Goal: Task Accomplishment & Management: Use online tool/utility

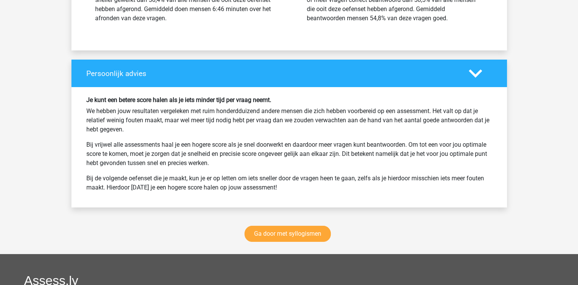
scroll to position [2855, 0]
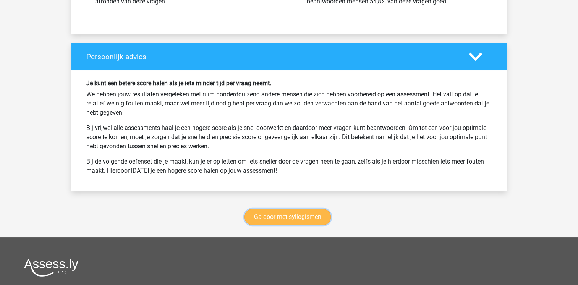
click at [263, 211] on link "Ga door met syllogismen" at bounding box center [287, 217] width 86 height 16
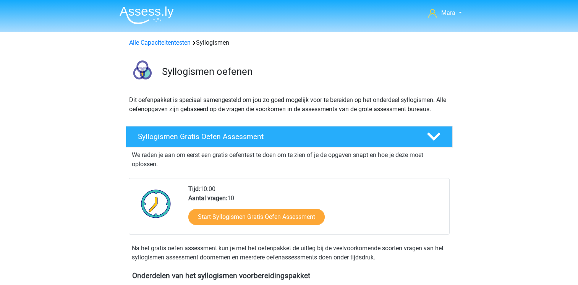
scroll to position [313, 0]
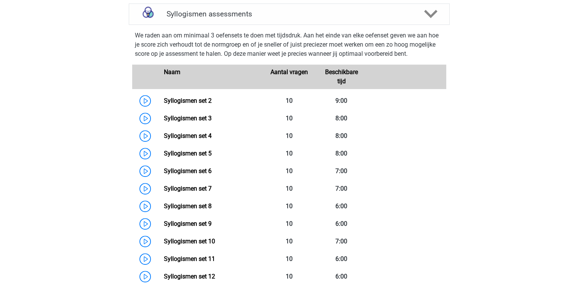
click at [47, 68] on div "Mara maravansoelen@hotmail.com Nederlands English" at bounding box center [289, 259] width 578 height 1144
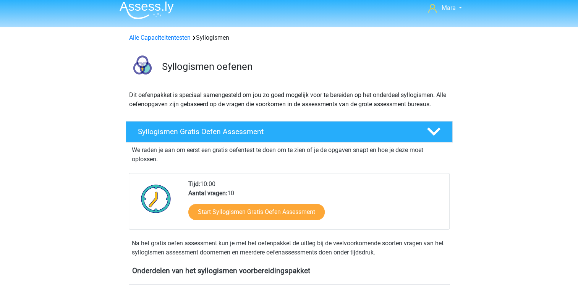
scroll to position [0, 0]
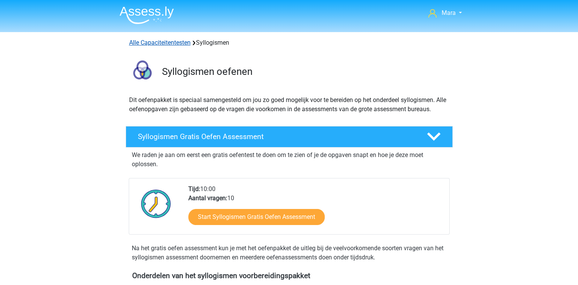
click at [153, 40] on link "Alle Capaciteitentesten" at bounding box center [159, 42] width 61 height 7
click at [119, 166] on div "Syllogismen Gratis Oefen Assessment We raden je aan om eerst een gratis oefente…" at bounding box center [289, 195] width 344 height 139
click at [447, 11] on span "Mara" at bounding box center [448, 12] width 14 height 7
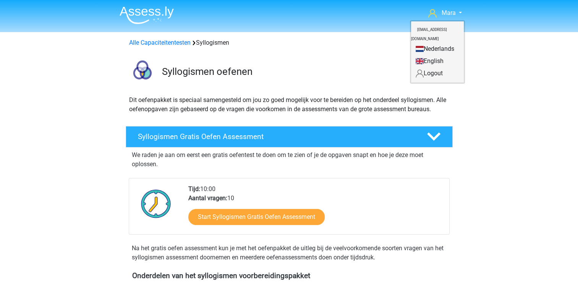
click at [422, 43] on link "Nederlands" at bounding box center [437, 49] width 53 height 12
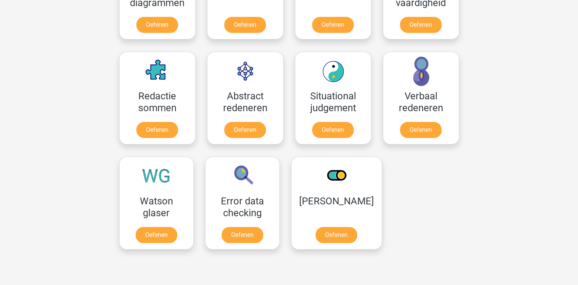
scroll to position [522, 0]
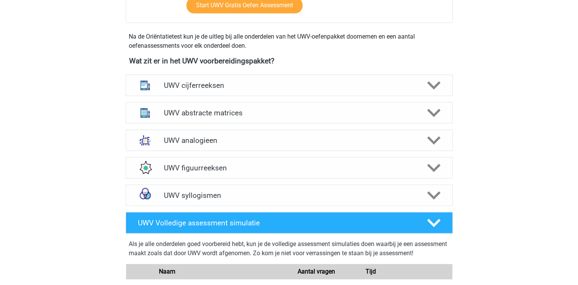
scroll to position [336, 0]
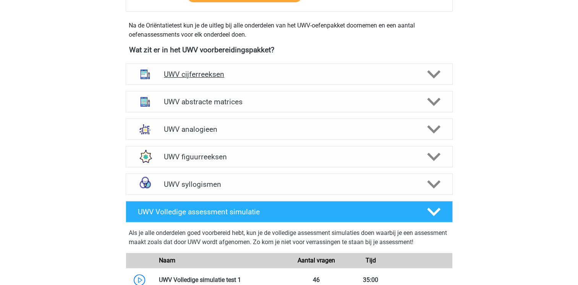
click at [216, 73] on div "UWV cijferreeksen" at bounding box center [289, 73] width 327 height 21
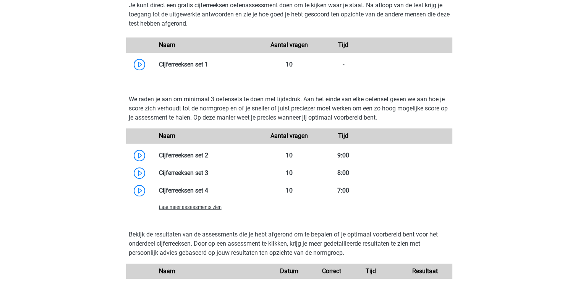
scroll to position [595, 0]
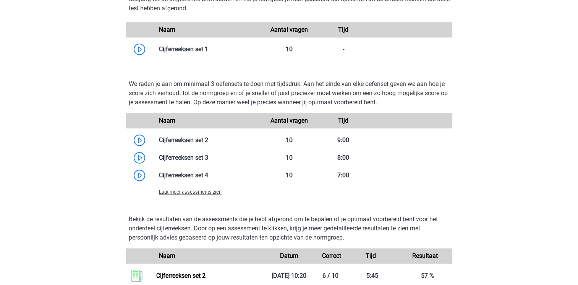
click at [178, 195] on span "Laat meer assessments zien" at bounding box center [190, 192] width 63 height 6
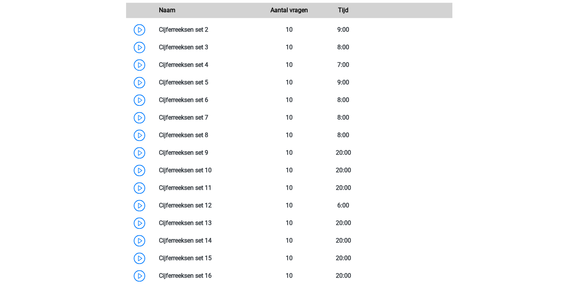
scroll to position [702, 0]
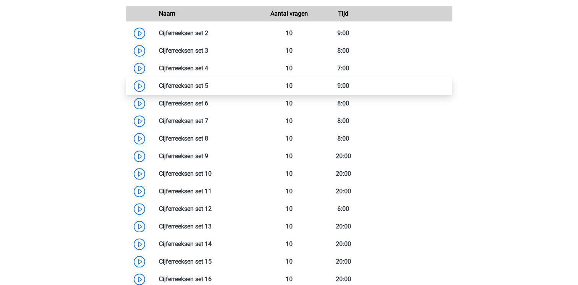
click at [208, 89] on link at bounding box center [208, 85] width 0 height 7
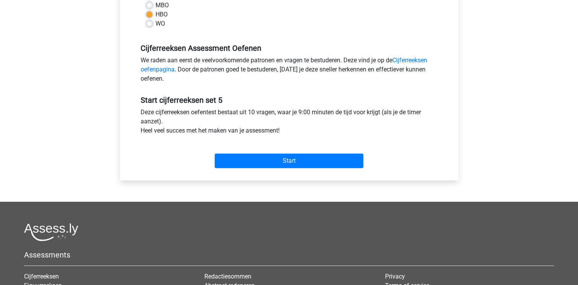
scroll to position [214, 0]
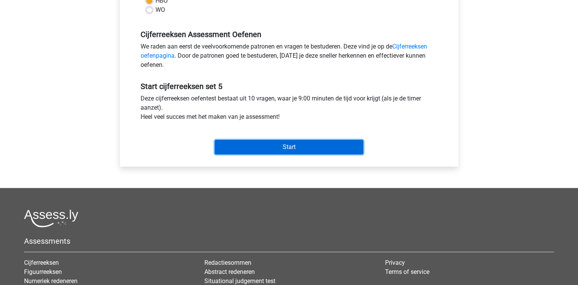
click at [309, 147] on input "Start" at bounding box center [289, 147] width 148 height 15
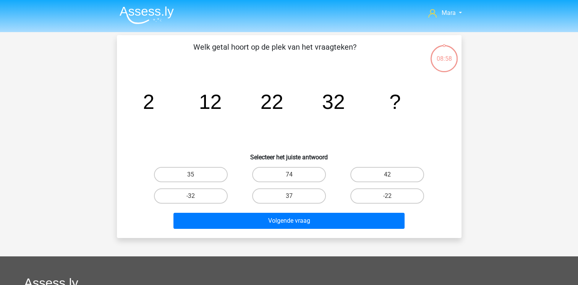
click at [391, 178] on input "42" at bounding box center [389, 176] width 5 height 5
radio input "true"
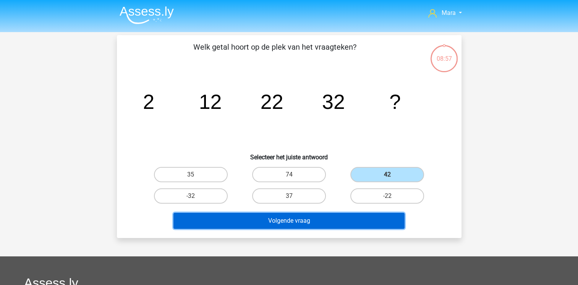
click at [319, 221] on button "Volgende vraag" at bounding box center [288, 221] width 231 height 16
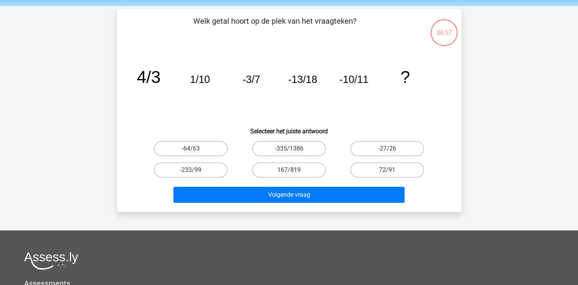
scroll to position [35, 0]
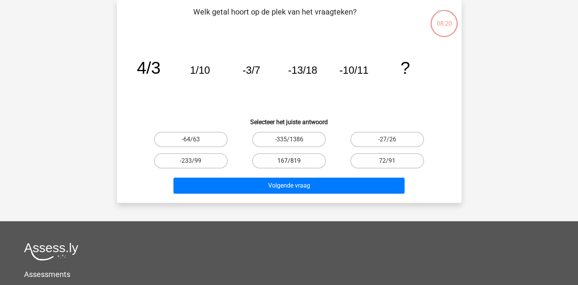
click at [277, 160] on label "167/819" at bounding box center [289, 160] width 74 height 15
click at [289, 161] on input "167/819" at bounding box center [291, 163] width 5 height 5
radio input "true"
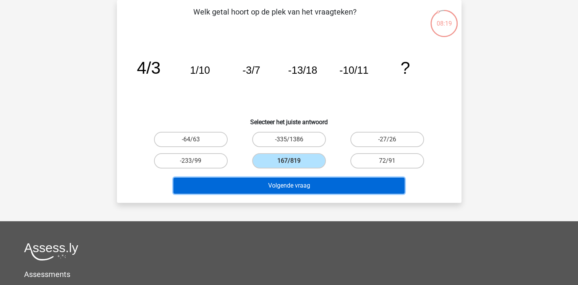
click at [263, 189] on button "Volgende vraag" at bounding box center [288, 186] width 231 height 16
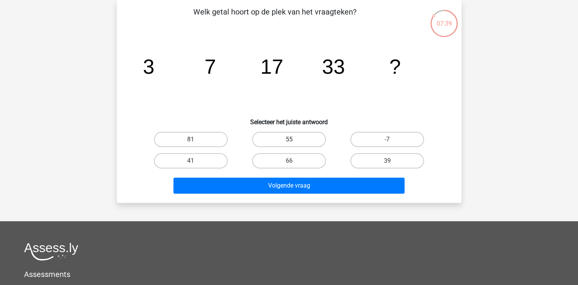
click at [289, 138] on label "55" at bounding box center [289, 139] width 74 height 15
click at [289, 139] on input "55" at bounding box center [291, 141] width 5 height 5
radio input "true"
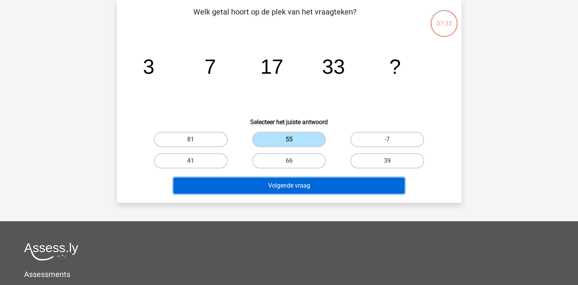
click at [266, 181] on button "Volgende vraag" at bounding box center [288, 186] width 231 height 16
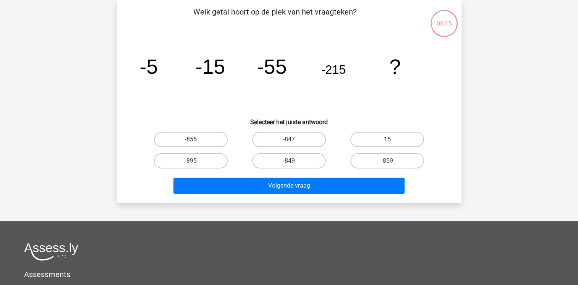
click at [199, 139] on label "-855" at bounding box center [191, 139] width 74 height 15
click at [195, 139] on input "-855" at bounding box center [192, 141] width 5 height 5
radio input "true"
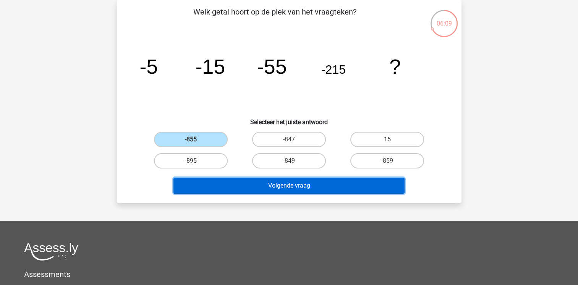
click at [266, 187] on button "Volgende vraag" at bounding box center [288, 186] width 231 height 16
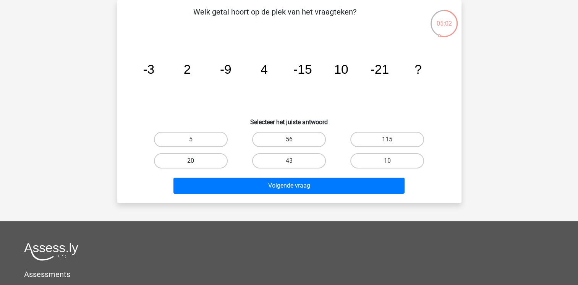
click at [181, 166] on label "20" at bounding box center [191, 160] width 74 height 15
click at [190, 166] on input "20" at bounding box center [192, 163] width 5 height 5
radio input "true"
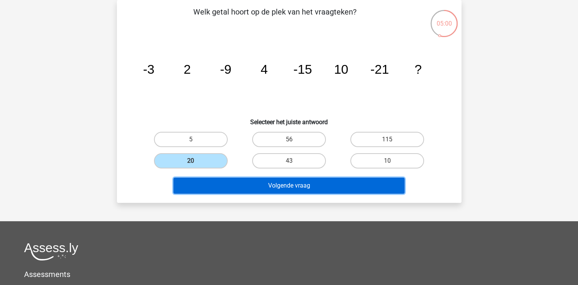
click at [240, 192] on button "Volgende vraag" at bounding box center [288, 186] width 231 height 16
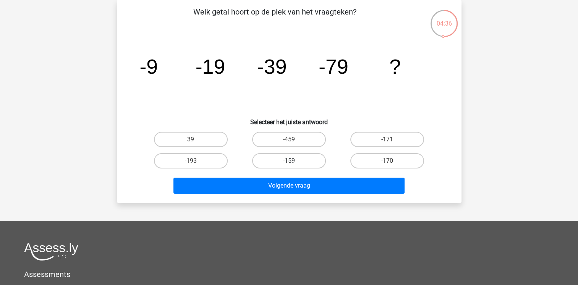
click at [284, 157] on label "-159" at bounding box center [289, 160] width 74 height 15
click at [289, 161] on input "-159" at bounding box center [291, 163] width 5 height 5
radio input "true"
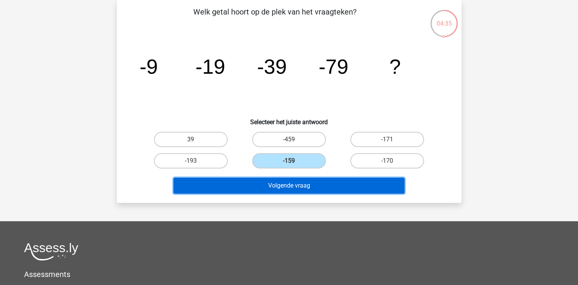
click at [290, 188] on button "Volgende vraag" at bounding box center [288, 186] width 231 height 16
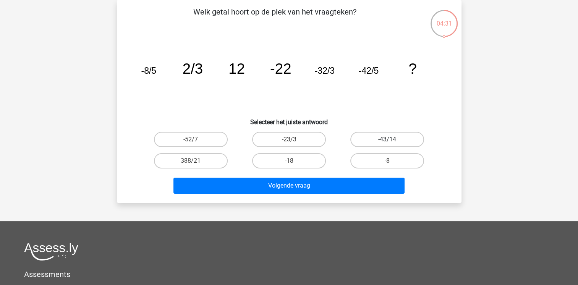
click at [386, 134] on label "-43/14" at bounding box center [387, 139] width 74 height 15
click at [387, 139] on input "-43/14" at bounding box center [389, 141] width 5 height 5
radio input "true"
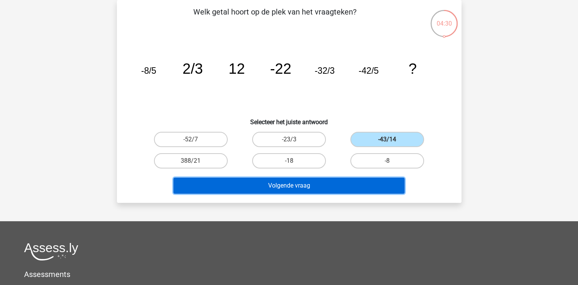
click at [340, 186] on button "Volgende vraag" at bounding box center [288, 186] width 231 height 16
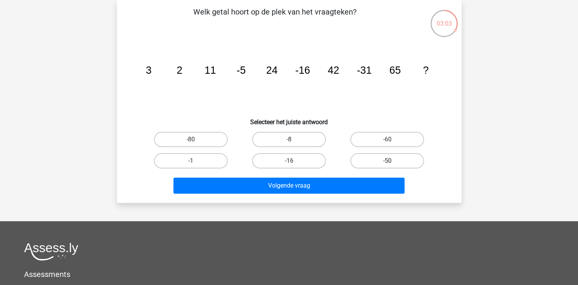
click at [360, 155] on label "-50" at bounding box center [387, 160] width 74 height 15
click at [387, 161] on input "-50" at bounding box center [389, 163] width 5 height 5
radio input "true"
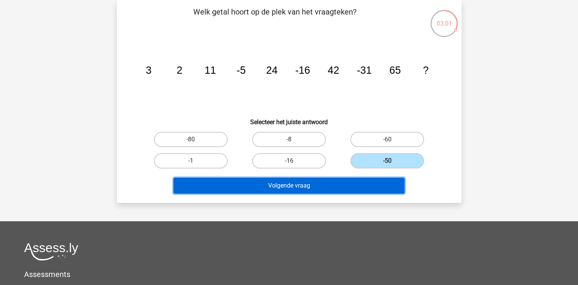
click at [337, 183] on button "Volgende vraag" at bounding box center [288, 186] width 231 height 16
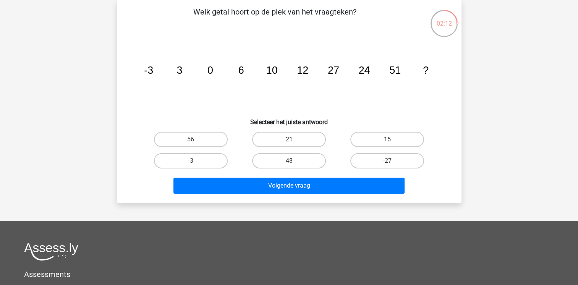
click at [276, 160] on label "48" at bounding box center [289, 160] width 74 height 15
click at [289, 161] on input "48" at bounding box center [291, 163] width 5 height 5
radio input "true"
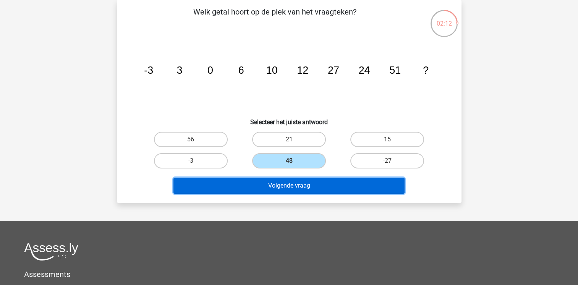
click at [276, 185] on button "Volgende vraag" at bounding box center [288, 186] width 231 height 16
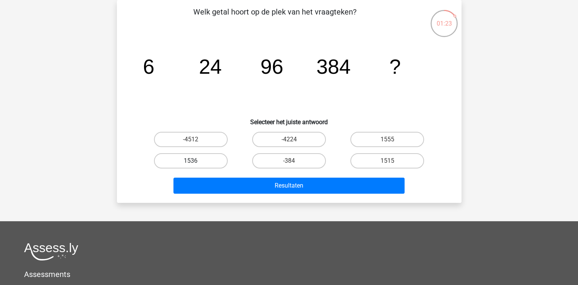
click at [211, 159] on label "1536" at bounding box center [191, 160] width 74 height 15
click at [195, 161] on input "1536" at bounding box center [192, 163] width 5 height 5
radio input "true"
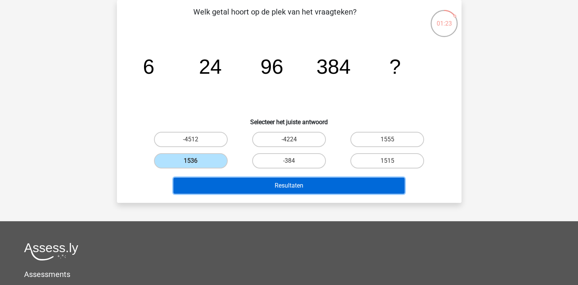
click at [232, 184] on button "Resultaten" at bounding box center [288, 186] width 231 height 16
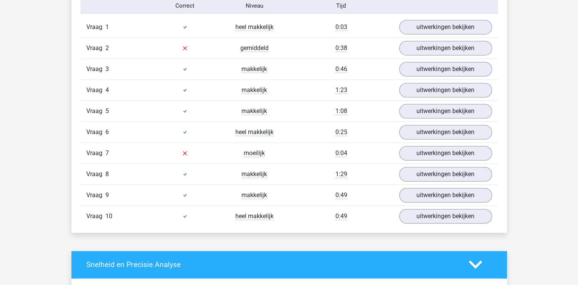
scroll to position [489, 0]
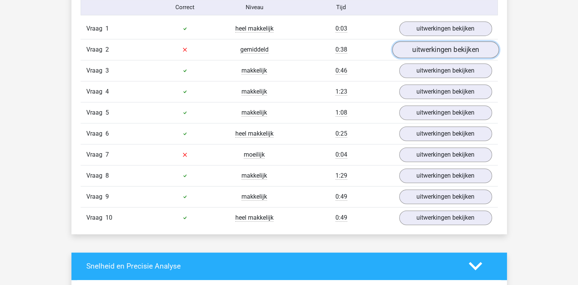
click at [443, 50] on link "uitwerkingen bekijken" at bounding box center [445, 49] width 107 height 17
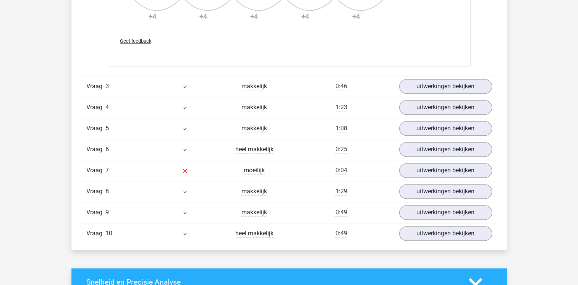
scroll to position [931, 0]
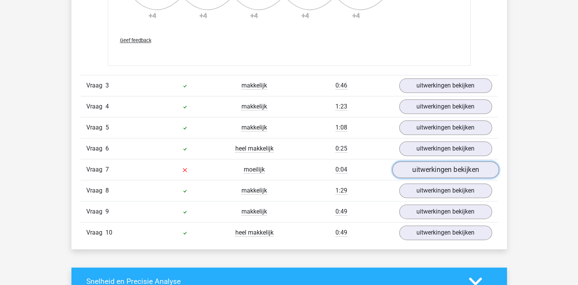
click at [434, 169] on link "uitwerkingen bekijken" at bounding box center [445, 169] width 107 height 17
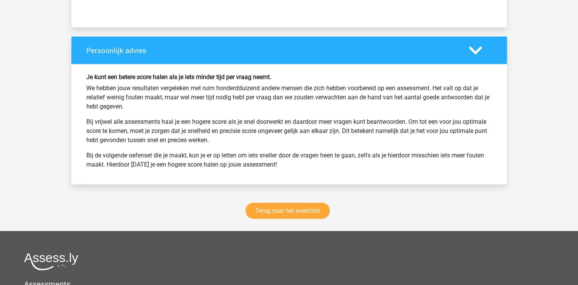
scroll to position [1878, 0]
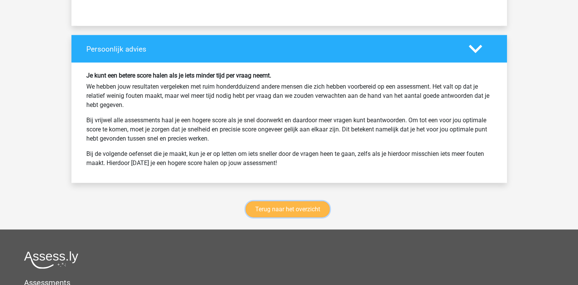
click at [267, 210] on link "Terug naar het overzicht" at bounding box center [287, 209] width 84 height 16
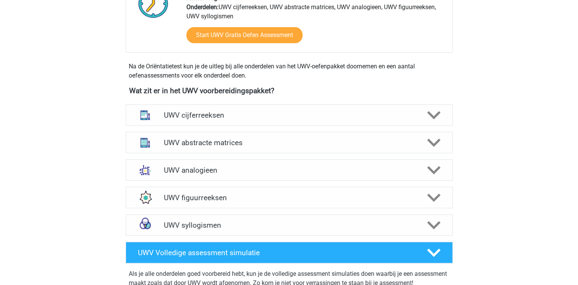
scroll to position [305, 0]
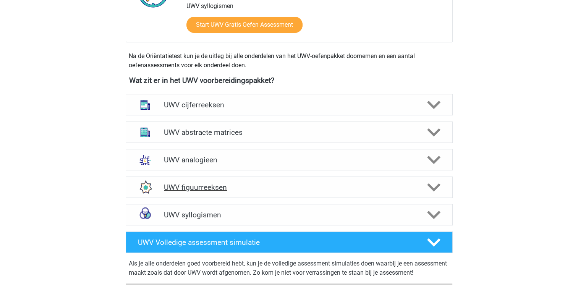
click at [211, 192] on h4 "UWV figuurreeksen" at bounding box center [289, 187] width 250 height 9
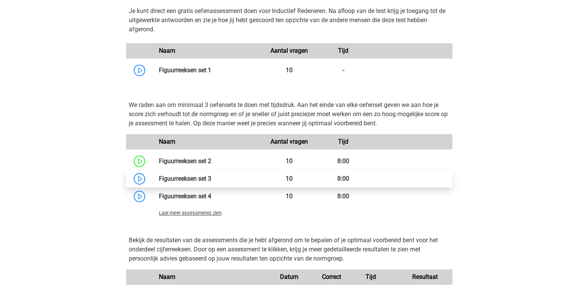
scroll to position [550, 0]
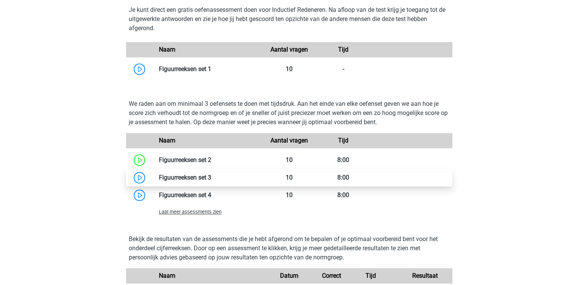
click at [211, 181] on link at bounding box center [211, 177] width 0 height 7
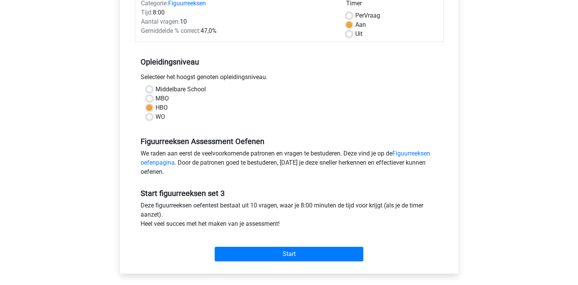
scroll to position [168, 0]
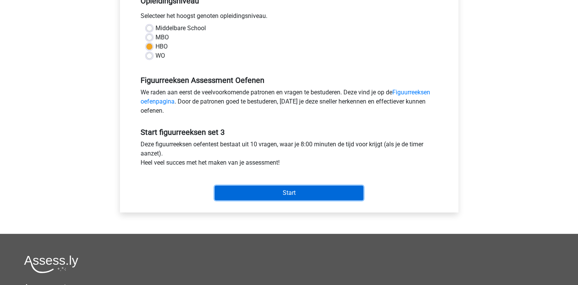
click at [259, 192] on input "Start" at bounding box center [289, 193] width 148 height 15
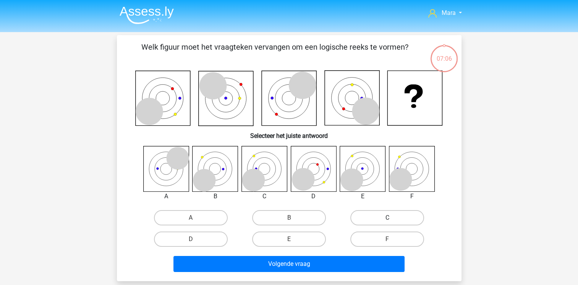
click at [386, 215] on label "C" at bounding box center [387, 217] width 74 height 15
click at [387, 218] on input "C" at bounding box center [389, 220] width 5 height 5
radio input "true"
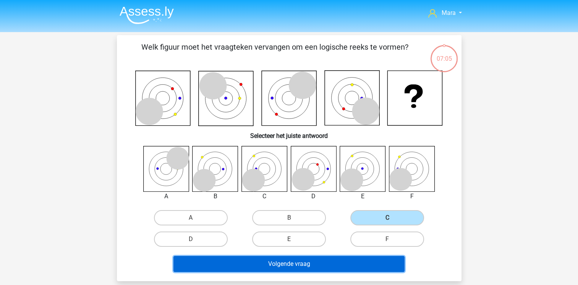
click at [339, 262] on button "Volgende vraag" at bounding box center [288, 264] width 231 height 16
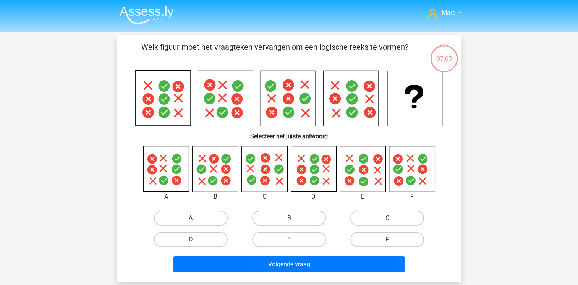
scroll to position [35, 0]
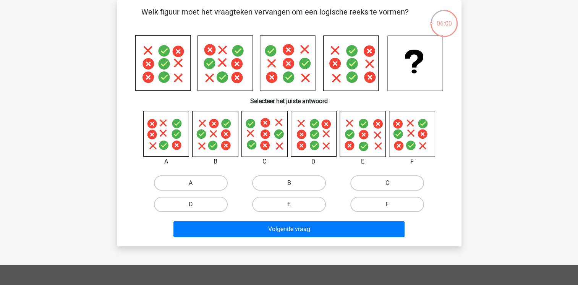
click at [371, 199] on label "F" at bounding box center [387, 204] width 74 height 15
click at [387, 204] on input "F" at bounding box center [389, 206] width 5 height 5
radio input "true"
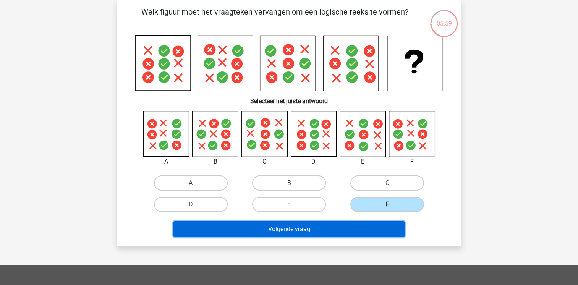
click at [360, 228] on button "Volgende vraag" at bounding box center [288, 229] width 231 height 16
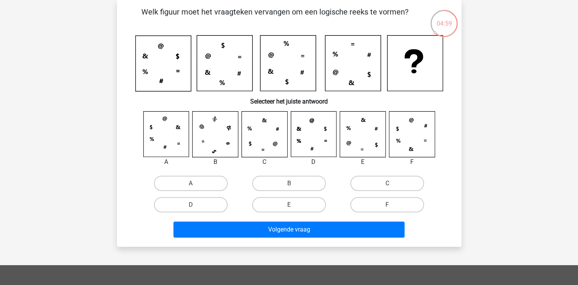
click at [290, 206] on input "E" at bounding box center [291, 207] width 5 height 5
radio input "true"
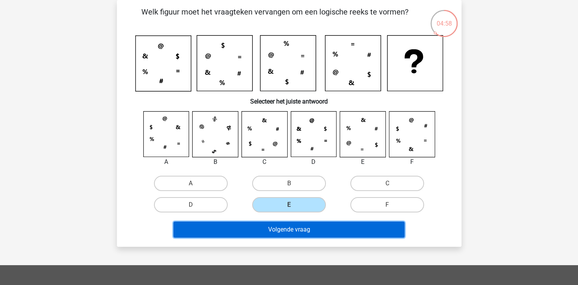
click at [292, 234] on button "Volgende vraag" at bounding box center [288, 229] width 231 height 16
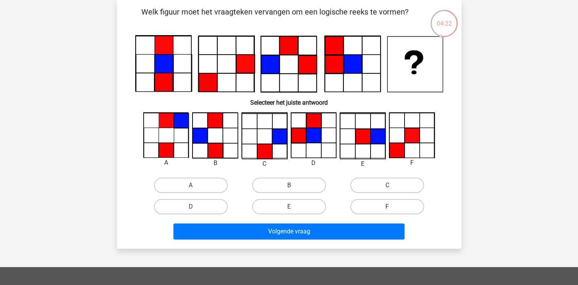
click at [365, 209] on label "F" at bounding box center [387, 206] width 74 height 15
click at [387, 209] on input "F" at bounding box center [389, 209] width 5 height 5
radio input "true"
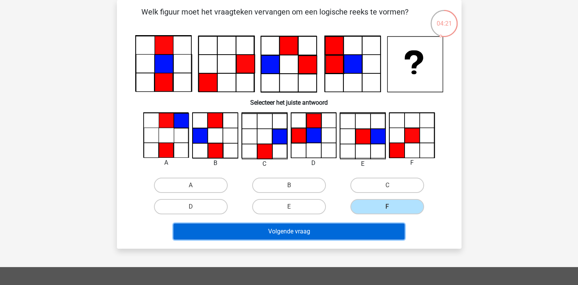
click at [335, 230] on button "Volgende vraag" at bounding box center [288, 231] width 231 height 16
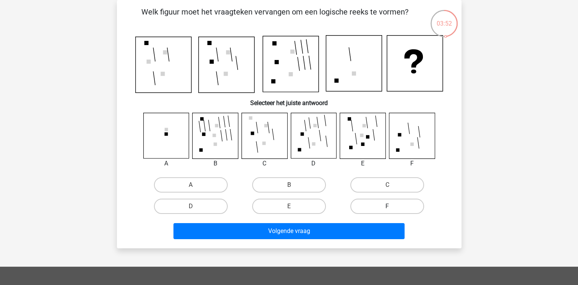
click at [376, 209] on label "F" at bounding box center [387, 205] width 74 height 15
click at [387, 209] on input "F" at bounding box center [389, 208] width 5 height 5
radio input "true"
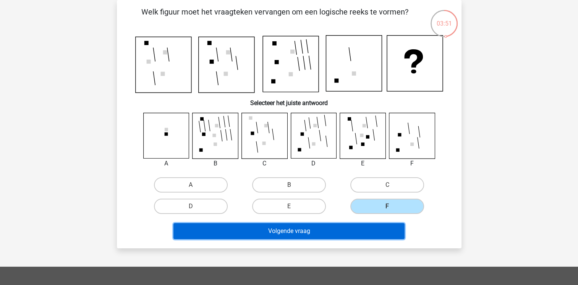
click at [345, 232] on button "Volgende vraag" at bounding box center [288, 231] width 231 height 16
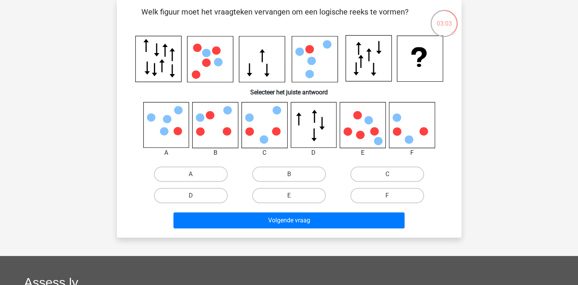
click at [193, 199] on input "D" at bounding box center [192, 197] width 5 height 5
radio input "true"
click at [270, 175] on label "B" at bounding box center [289, 173] width 74 height 15
click at [289, 175] on input "B" at bounding box center [291, 176] width 5 height 5
radio input "true"
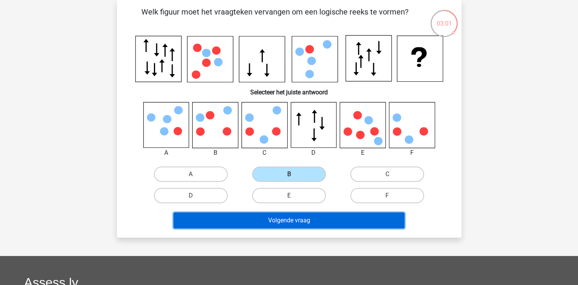
click at [252, 225] on button "Volgende vraag" at bounding box center [288, 220] width 231 height 16
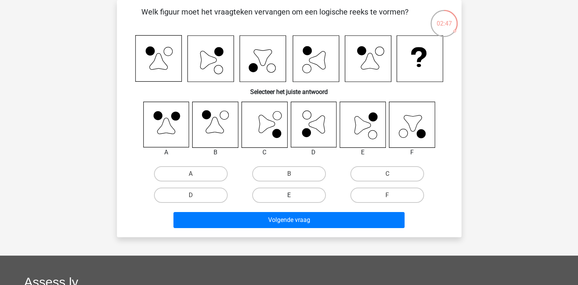
click at [279, 192] on label "E" at bounding box center [289, 194] width 74 height 15
click at [289, 195] on input "E" at bounding box center [291, 197] width 5 height 5
radio input "true"
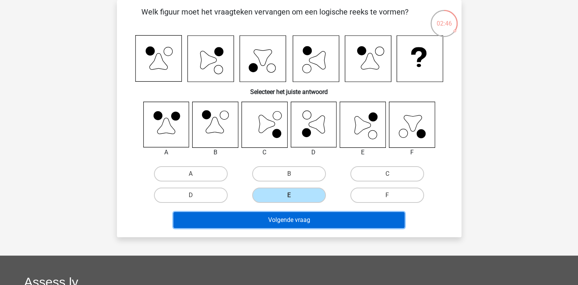
click at [276, 217] on button "Volgende vraag" at bounding box center [288, 220] width 231 height 16
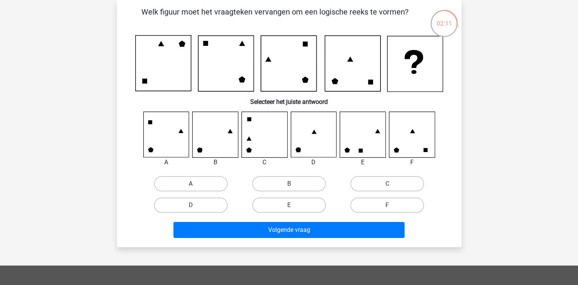
click at [196, 179] on label "A" at bounding box center [191, 183] width 74 height 15
click at [195, 184] on input "A" at bounding box center [192, 186] width 5 height 5
radio input "true"
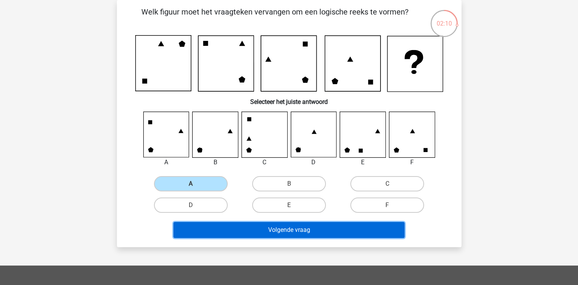
click at [228, 223] on button "Volgende vraag" at bounding box center [288, 230] width 231 height 16
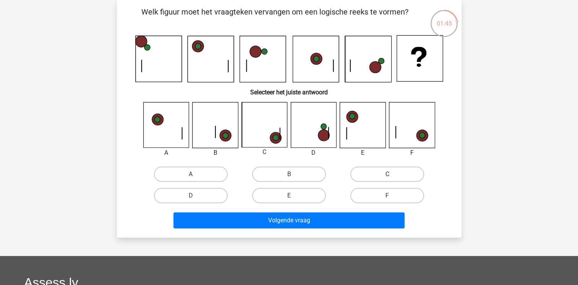
click at [361, 176] on label "C" at bounding box center [387, 173] width 74 height 15
click at [387, 176] on input "C" at bounding box center [389, 176] width 5 height 5
radio input "true"
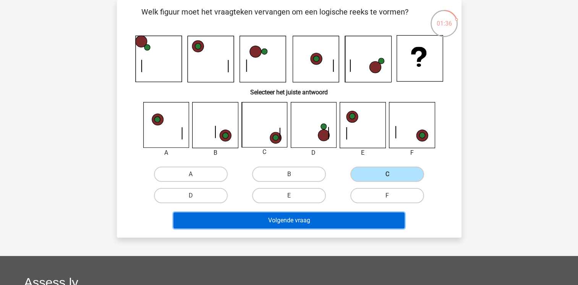
click at [318, 221] on button "Volgende vraag" at bounding box center [288, 220] width 231 height 16
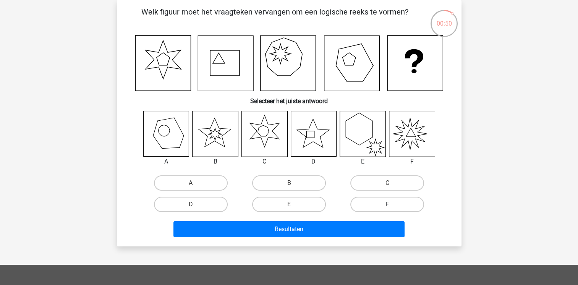
click at [361, 202] on label "F" at bounding box center [387, 204] width 74 height 15
click at [387, 204] on input "F" at bounding box center [389, 206] width 5 height 5
radio input "true"
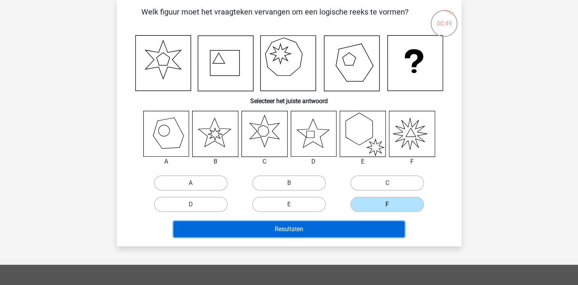
click at [337, 225] on button "Resultaten" at bounding box center [288, 229] width 231 height 16
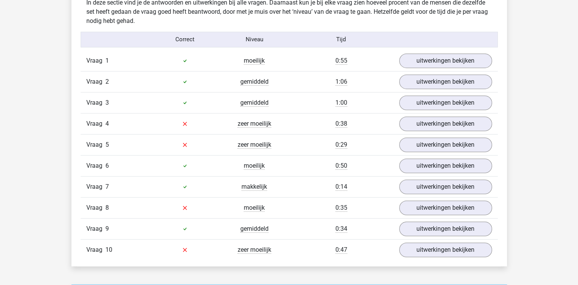
scroll to position [458, 0]
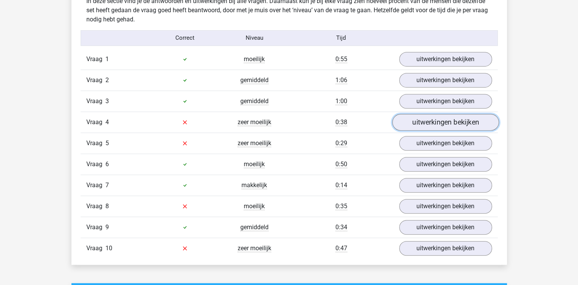
click at [417, 124] on link "uitwerkingen bekijken" at bounding box center [445, 122] width 107 height 17
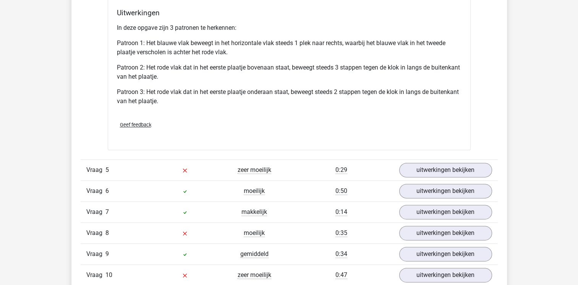
scroll to position [931, 0]
click at [431, 164] on link "uitwerkingen bekijken" at bounding box center [445, 169] width 107 height 17
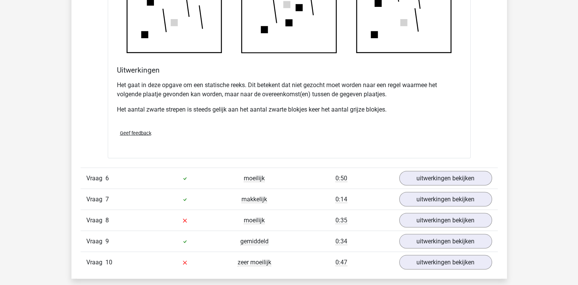
scroll to position [1405, 0]
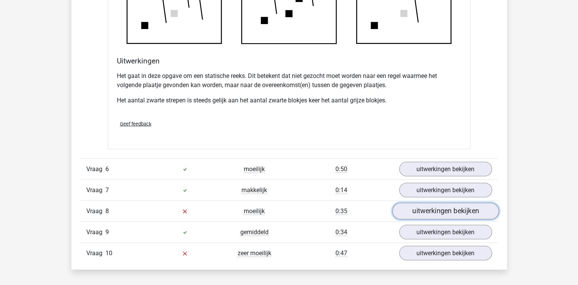
click at [420, 214] on link "uitwerkingen bekijken" at bounding box center [445, 210] width 107 height 17
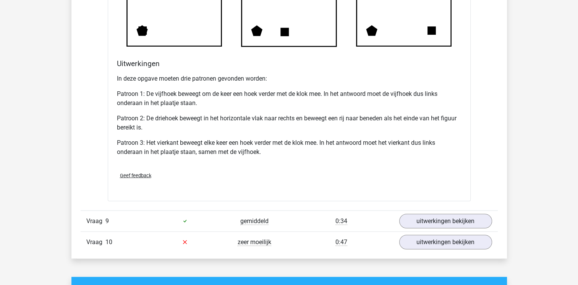
scroll to position [1924, 0]
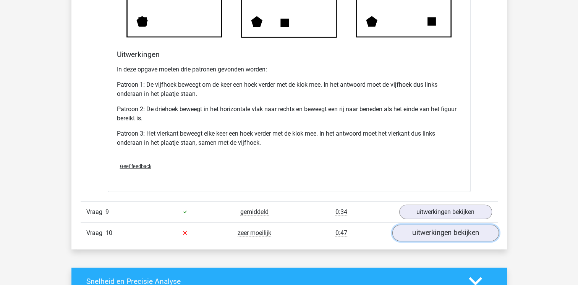
click at [415, 238] on link "uitwerkingen bekijken" at bounding box center [445, 232] width 107 height 17
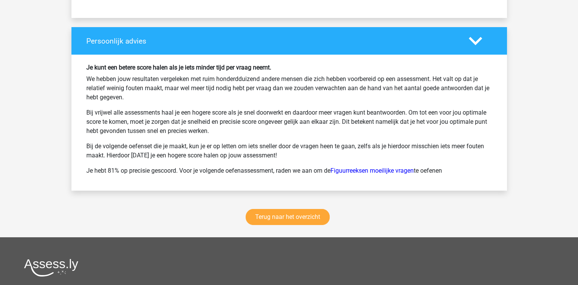
scroll to position [2886, 0]
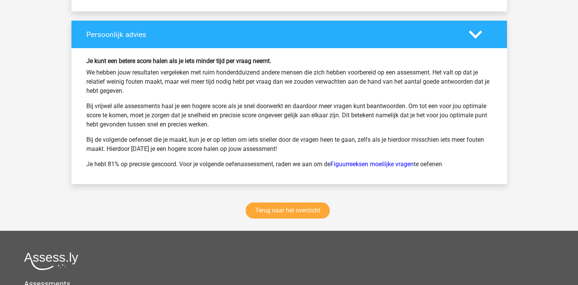
click at [313, 203] on link "Terug naar het overzicht" at bounding box center [287, 210] width 84 height 16
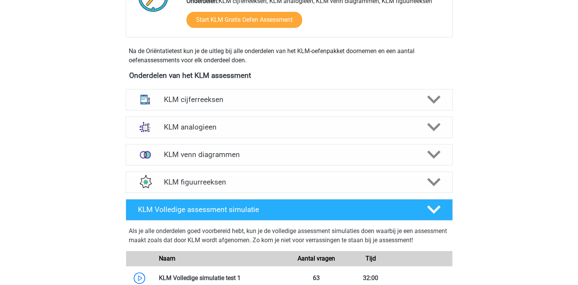
scroll to position [260, 0]
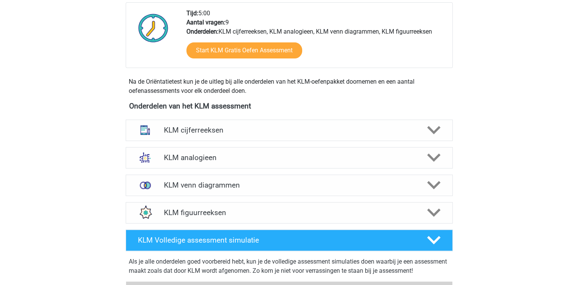
click at [66, 102] on div "Mara maravansoelen@hotmail.com Nederlands" at bounding box center [289, 170] width 578 height 861
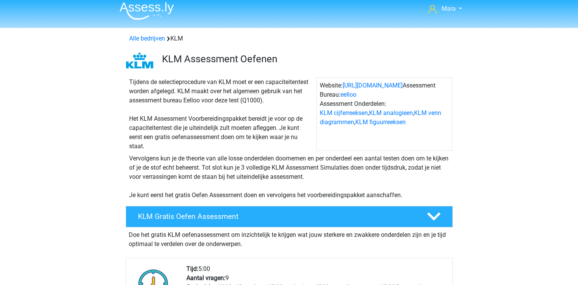
scroll to position [0, 0]
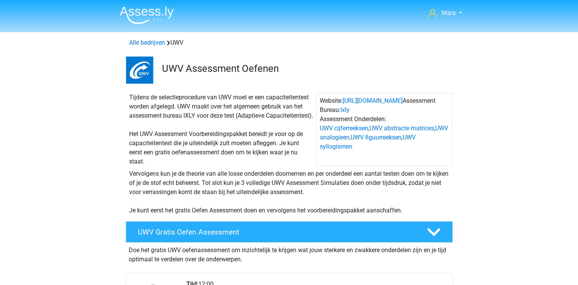
click at [288, 166] on div "Tijdens de selectieprocedure van UWV moet er een capaciteitentest worden afgele…" at bounding box center [221, 129] width 190 height 73
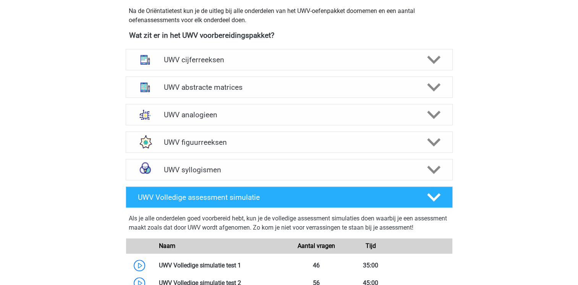
scroll to position [351, 0]
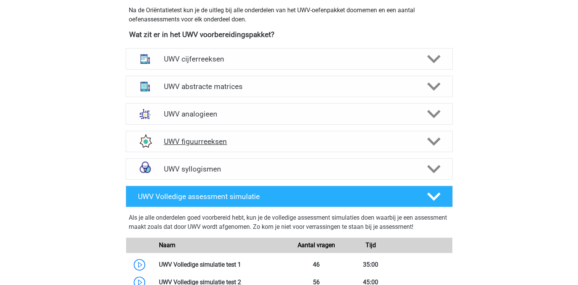
click at [194, 142] on div "UWV figuurreeksen" at bounding box center [289, 141] width 327 height 21
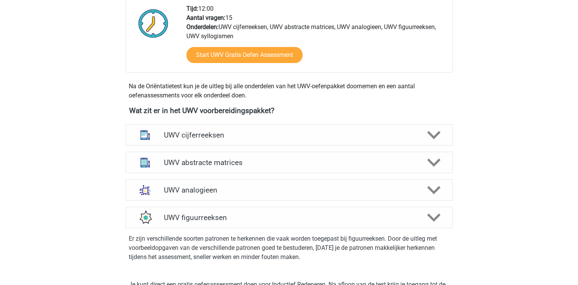
scroll to position [275, 0]
click at [444, 195] on div at bounding box center [433, 190] width 26 height 13
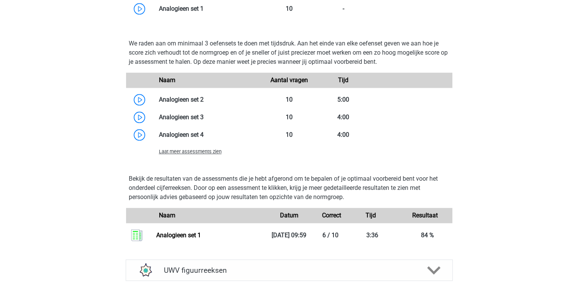
scroll to position [779, 0]
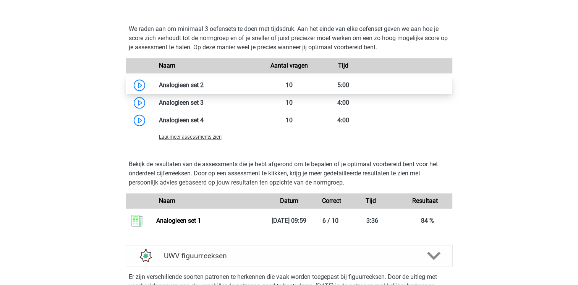
click at [203, 89] on link at bounding box center [203, 84] width 0 height 7
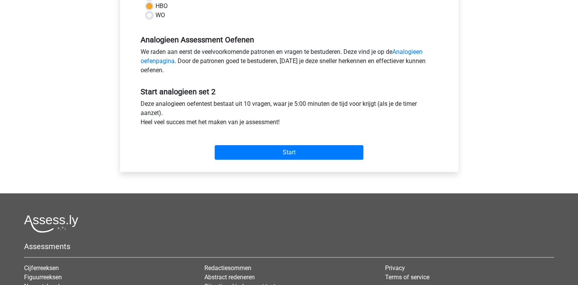
scroll to position [229, 0]
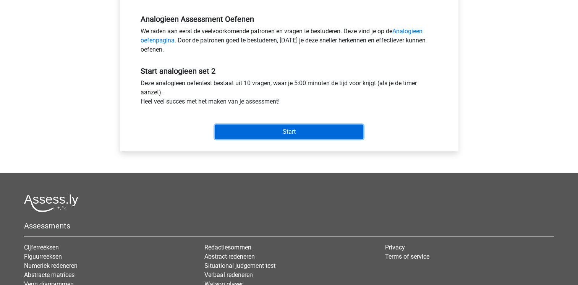
click at [287, 134] on input "Start" at bounding box center [289, 131] width 148 height 15
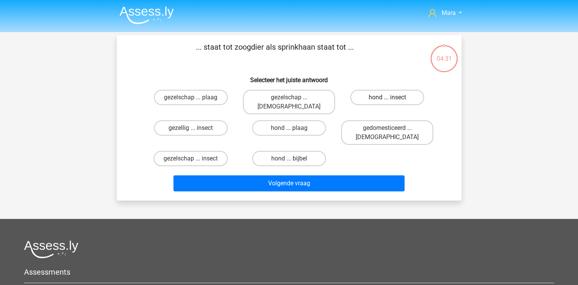
click at [371, 97] on label "hond ... insect" at bounding box center [387, 97] width 74 height 15
click at [387, 97] on input "hond ... insect" at bounding box center [389, 99] width 5 height 5
radio input "true"
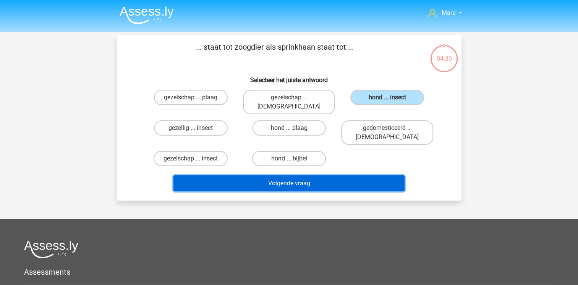
click at [325, 175] on button "Volgende vraag" at bounding box center [288, 183] width 231 height 16
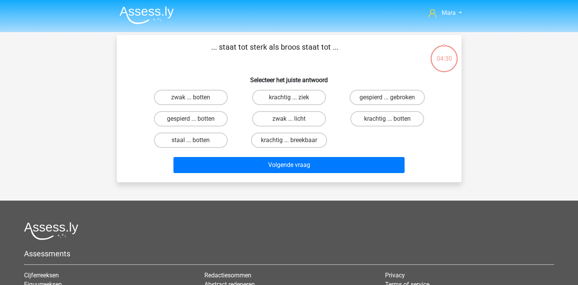
scroll to position [35, 0]
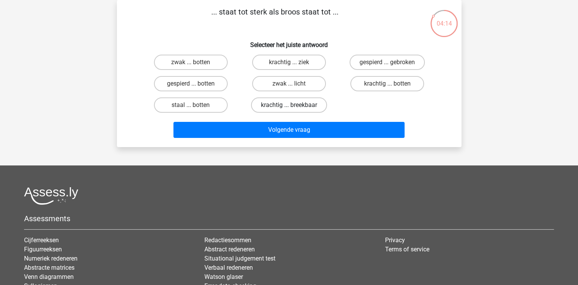
click at [308, 110] on label "krachtig ... breekbaar" at bounding box center [289, 104] width 76 height 15
click at [294, 110] on input "krachtig ... breekbaar" at bounding box center [291, 107] width 5 height 5
radio input "true"
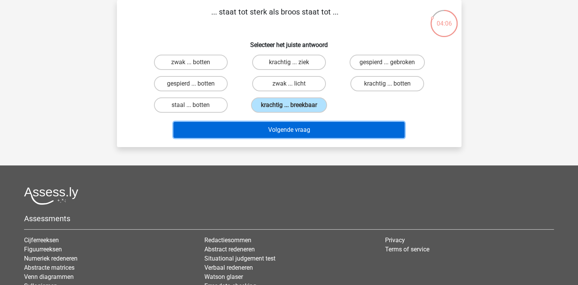
click at [292, 130] on button "Volgende vraag" at bounding box center [288, 130] width 231 height 16
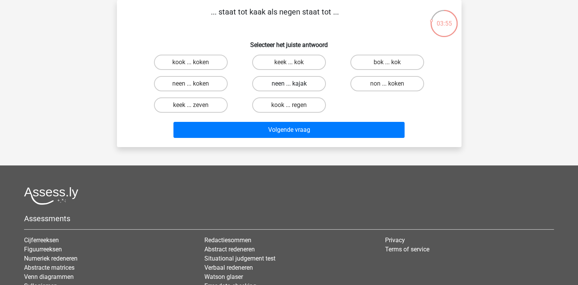
click at [304, 89] on label "neen ... kajak" at bounding box center [289, 83] width 74 height 15
click at [294, 89] on input "neen ... kajak" at bounding box center [291, 86] width 5 height 5
radio input "true"
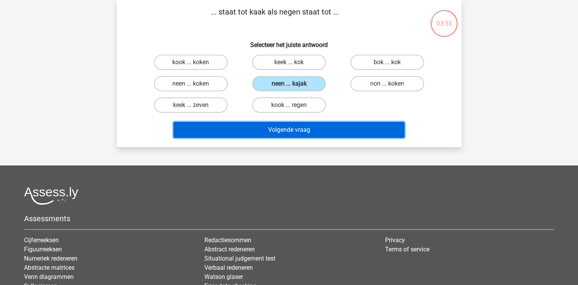
click at [287, 131] on button "Volgende vraag" at bounding box center [288, 130] width 231 height 16
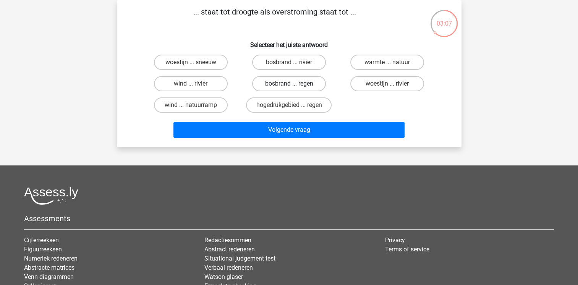
click at [276, 85] on label "bosbrand ... regen" at bounding box center [289, 83] width 74 height 15
click at [289, 85] on input "bosbrand ... regen" at bounding box center [291, 86] width 5 height 5
radio input "true"
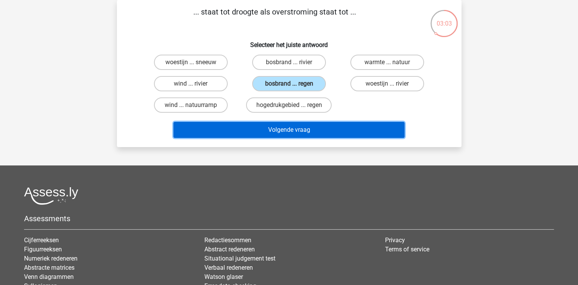
click at [261, 124] on button "Volgende vraag" at bounding box center [288, 130] width 231 height 16
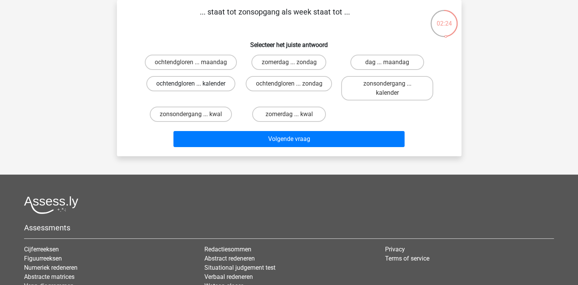
click at [202, 80] on label "ochtendgloren ... kalender" at bounding box center [190, 83] width 89 height 15
click at [195, 84] on input "ochtendgloren ... kalender" at bounding box center [192, 86] width 5 height 5
radio input "true"
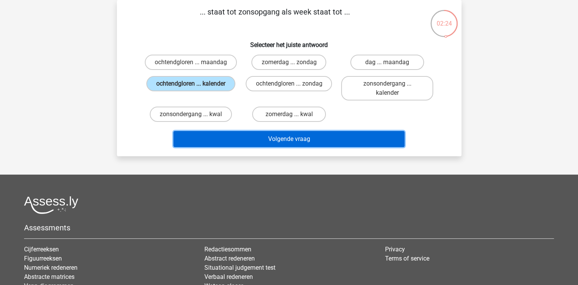
click at [215, 146] on button "Volgende vraag" at bounding box center [288, 139] width 231 height 16
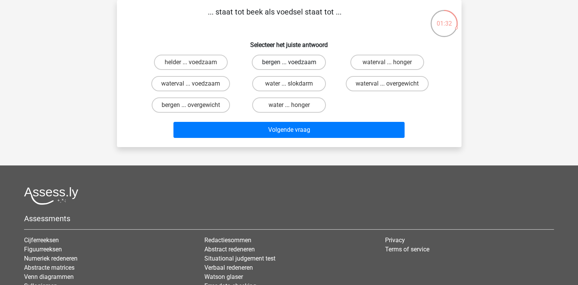
click at [298, 60] on label "bergen ... voedzaam" at bounding box center [289, 62] width 74 height 15
click at [294, 62] on input "bergen ... voedzaam" at bounding box center [291, 64] width 5 height 5
radio input "true"
click at [203, 68] on label "helder ... voedzaam" at bounding box center [191, 62] width 74 height 15
click at [195, 67] on input "helder ... voedzaam" at bounding box center [192, 64] width 5 height 5
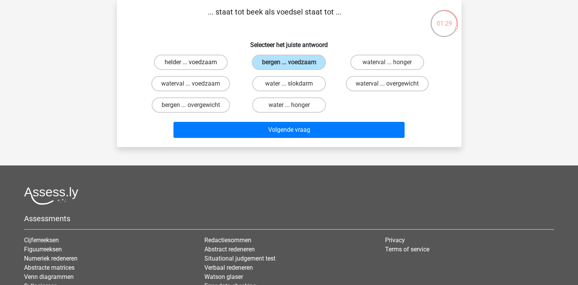
radio input "true"
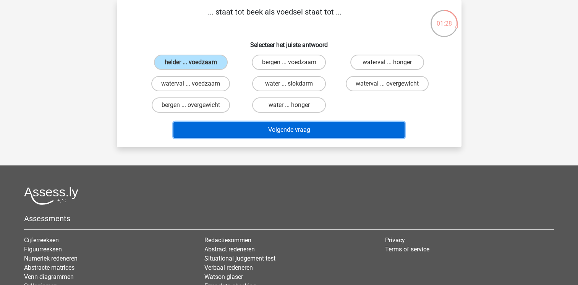
click at [211, 123] on button "Volgende vraag" at bounding box center [288, 130] width 231 height 16
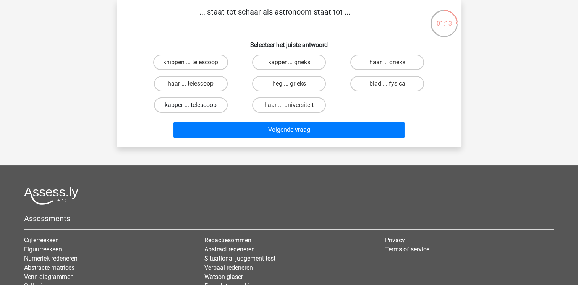
click at [213, 107] on label "kapper ... telescoop" at bounding box center [191, 104] width 74 height 15
click at [195, 107] on input "kapper ... telescoop" at bounding box center [192, 107] width 5 height 5
radio input "true"
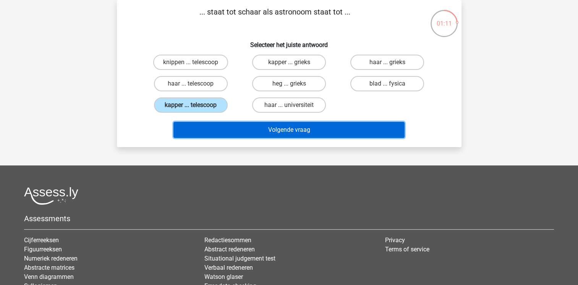
click at [232, 134] on button "Volgende vraag" at bounding box center [288, 130] width 231 height 16
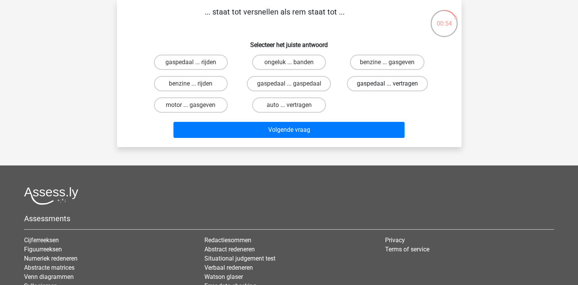
click at [364, 84] on label "gaspedaal ... vertragen" at bounding box center [387, 83] width 81 height 15
click at [387, 84] on input "gaspedaal ... vertragen" at bounding box center [389, 86] width 5 height 5
radio input "true"
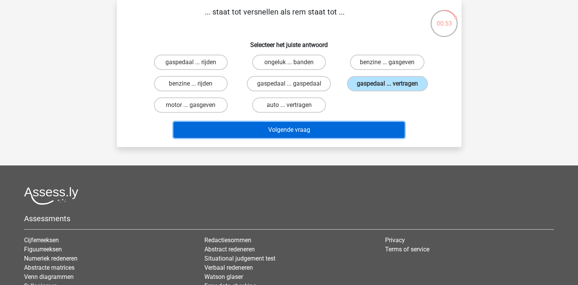
click at [342, 126] on button "Volgende vraag" at bounding box center [288, 130] width 231 height 16
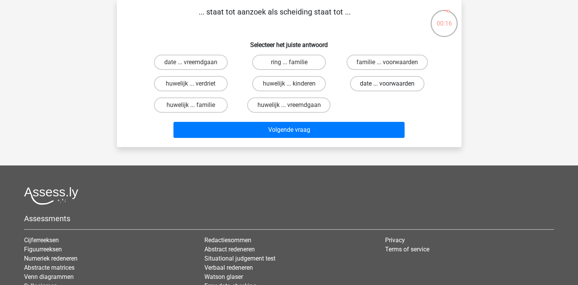
click at [395, 82] on label "date ... voorwaarden" at bounding box center [387, 83] width 74 height 15
click at [392, 84] on input "date ... voorwaarden" at bounding box center [389, 86] width 5 height 5
radio input "true"
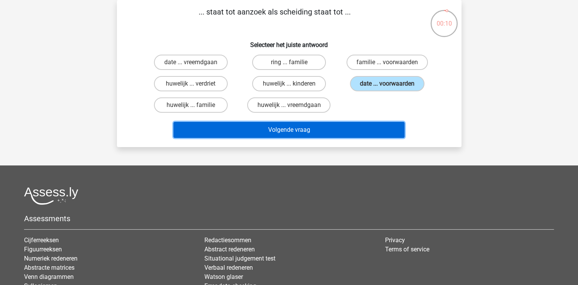
click at [261, 130] on button "Volgende vraag" at bounding box center [288, 130] width 231 height 16
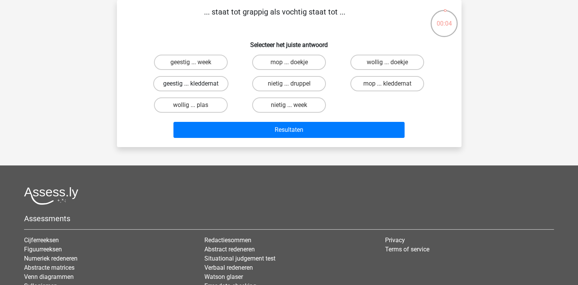
click at [205, 85] on label "geestig ... kleddernat" at bounding box center [190, 83] width 75 height 15
click at [195, 85] on input "geestig ... kleddernat" at bounding box center [192, 86] width 5 height 5
radio input "true"
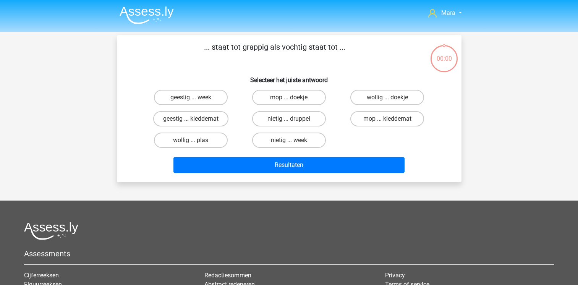
scroll to position [35, 0]
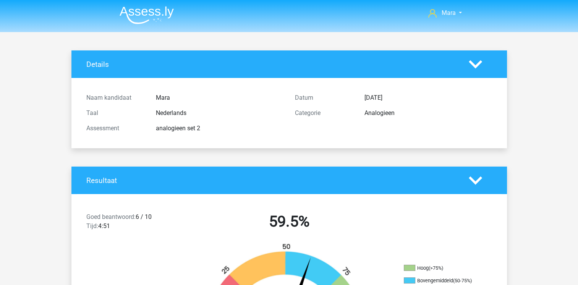
click at [236, 129] on div "analogieen set 2" at bounding box center [219, 128] width 139 height 9
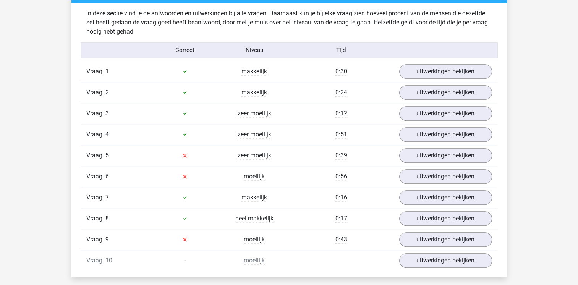
scroll to position [458, 0]
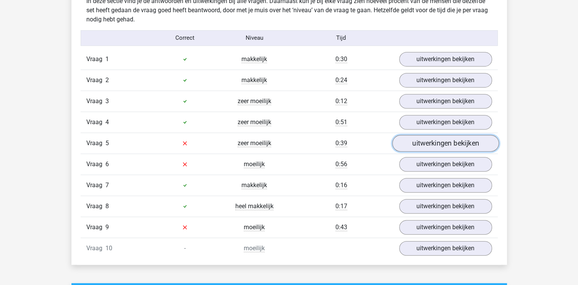
click at [435, 145] on link "uitwerkingen bekijken" at bounding box center [445, 143] width 107 height 17
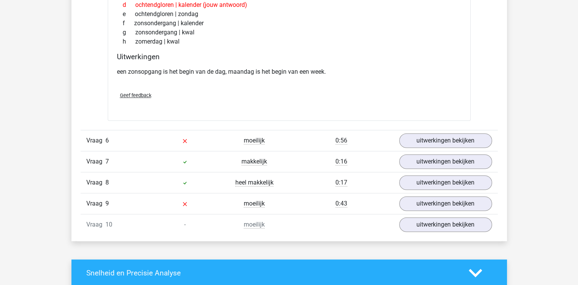
scroll to position [687, 0]
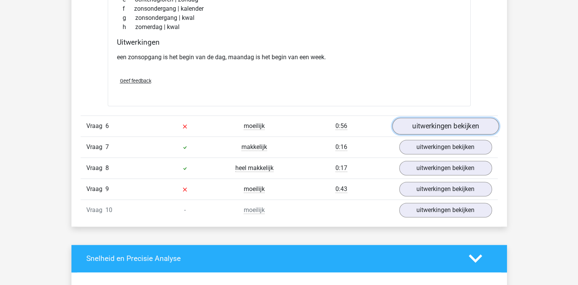
click at [436, 119] on link "uitwerkingen bekijken" at bounding box center [445, 126] width 107 height 17
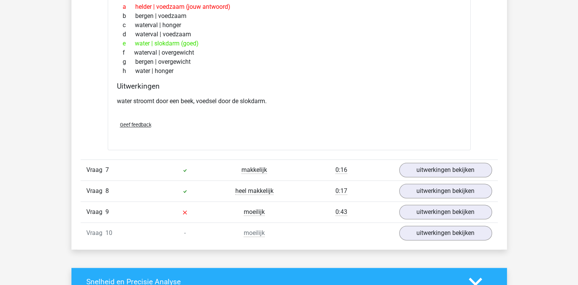
scroll to position [870, 0]
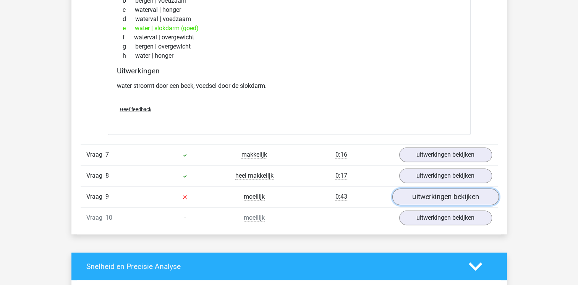
click at [432, 195] on link "uitwerkingen bekijken" at bounding box center [445, 196] width 107 height 17
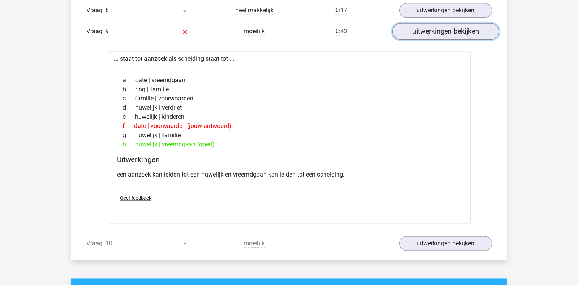
scroll to position [1054, 0]
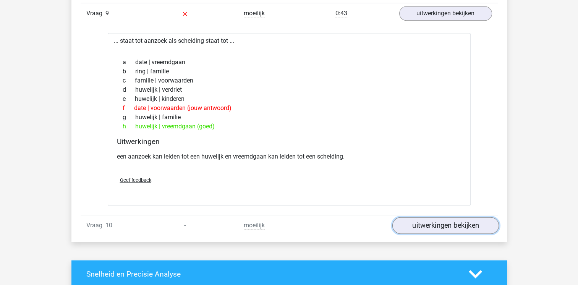
click at [449, 219] on link "uitwerkingen bekijken" at bounding box center [445, 225] width 107 height 17
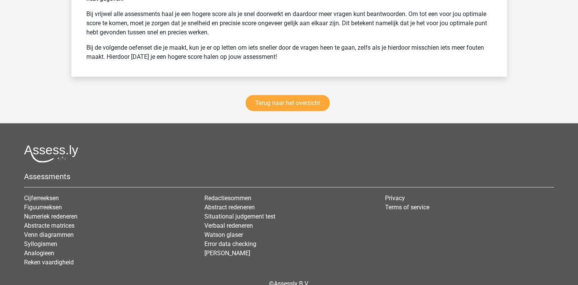
scroll to position [1863, 0]
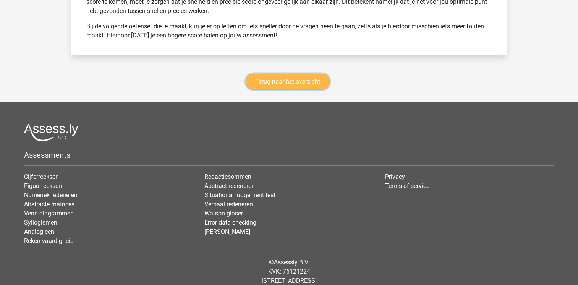
click at [259, 74] on link "Terug naar het overzicht" at bounding box center [287, 82] width 84 height 16
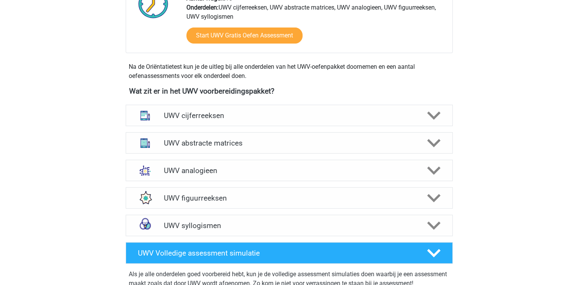
scroll to position [321, 0]
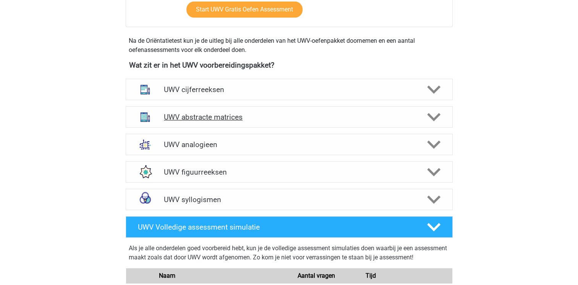
click at [212, 121] on h4 "UWV abstracte matrices" at bounding box center [289, 117] width 250 height 9
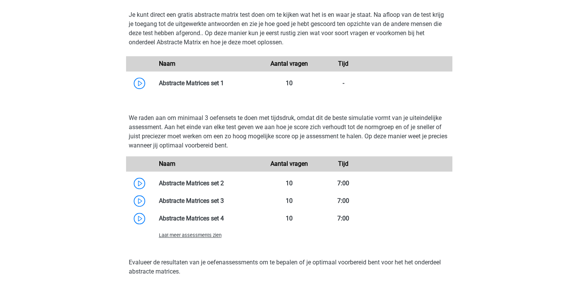
scroll to position [565, 0]
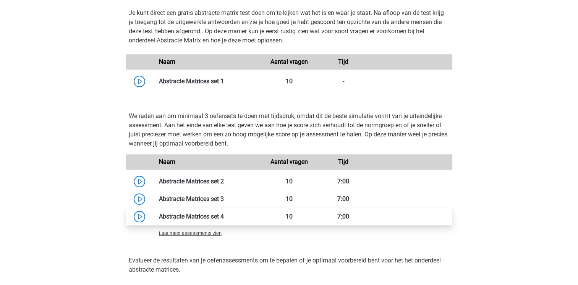
click at [224, 220] on link at bounding box center [224, 216] width 0 height 7
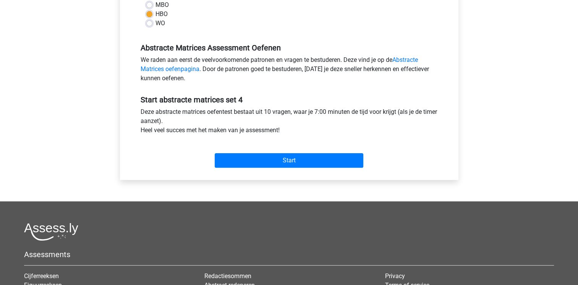
scroll to position [260, 0]
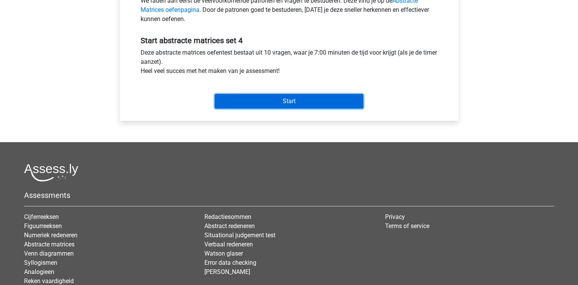
click at [269, 100] on input "Start" at bounding box center [289, 101] width 148 height 15
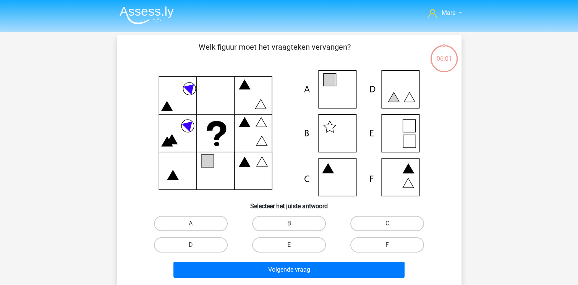
click at [282, 218] on label "B" at bounding box center [289, 223] width 74 height 15
click at [289, 223] on input "B" at bounding box center [291, 225] width 5 height 5
radio input "true"
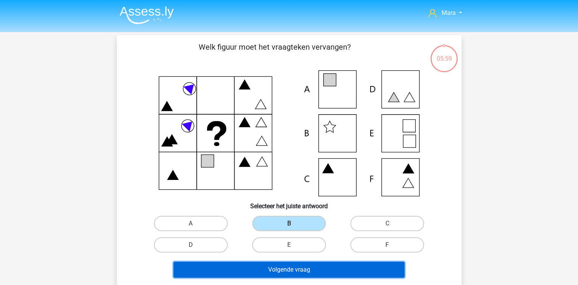
click at [264, 271] on button "Volgende vraag" at bounding box center [288, 269] width 231 height 16
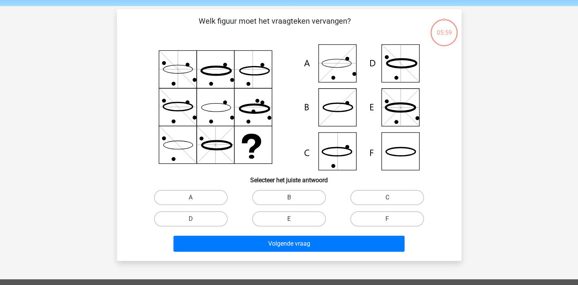
scroll to position [35, 0]
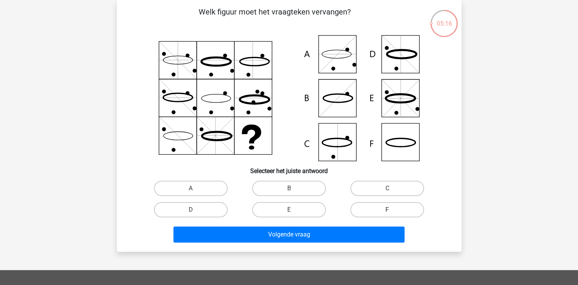
click at [388, 203] on label "F" at bounding box center [387, 209] width 74 height 15
click at [388, 210] on input "F" at bounding box center [389, 212] width 5 height 5
radio input "true"
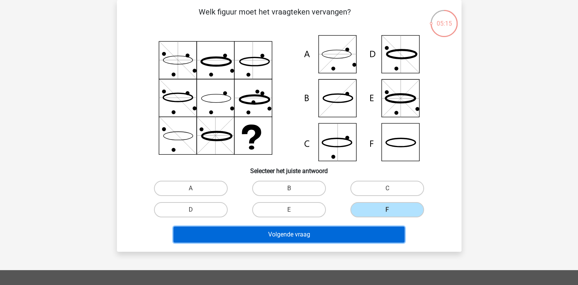
click at [339, 229] on button "Volgende vraag" at bounding box center [288, 234] width 231 height 16
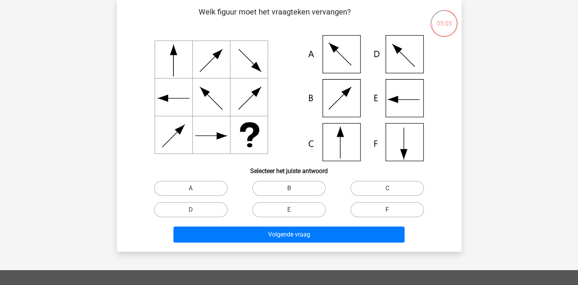
click at [359, 208] on label "F" at bounding box center [387, 209] width 74 height 15
click at [387, 210] on input "F" at bounding box center [389, 212] width 5 height 5
radio input "true"
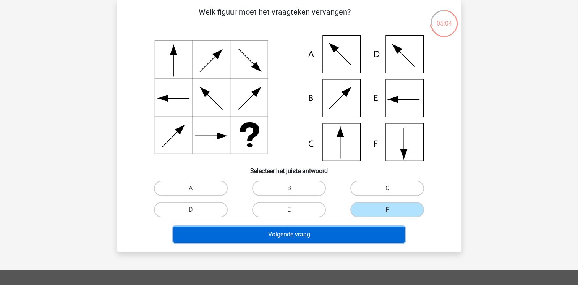
click at [334, 233] on button "Volgende vraag" at bounding box center [288, 234] width 231 height 16
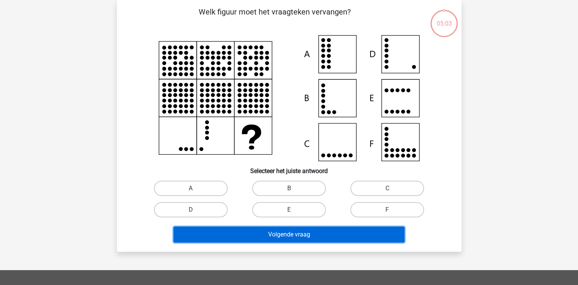
click at [334, 233] on button "Volgende vraag" at bounding box center [288, 234] width 231 height 16
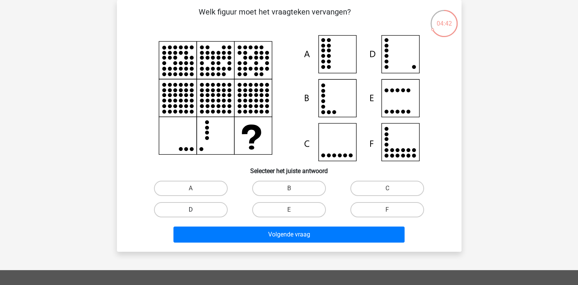
click at [224, 215] on label "D" at bounding box center [191, 209] width 74 height 15
click at [195, 215] on input "D" at bounding box center [192, 212] width 5 height 5
radio input "true"
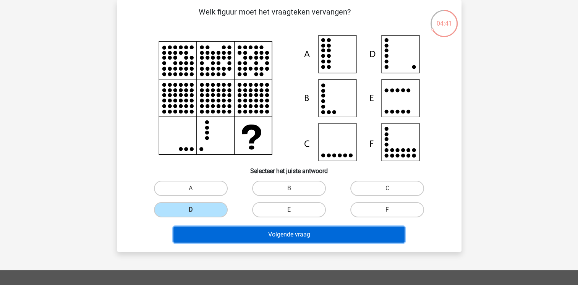
click at [224, 230] on button "Volgende vraag" at bounding box center [288, 234] width 231 height 16
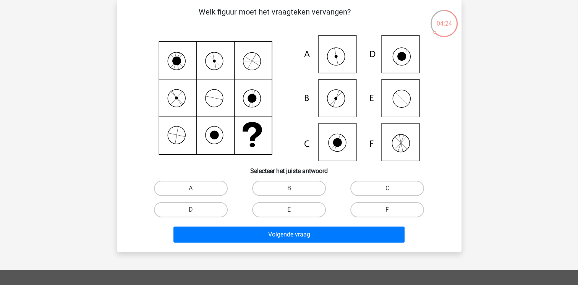
click at [176, 196] on div "A" at bounding box center [191, 188] width 98 height 21
click at [178, 189] on label "A" at bounding box center [191, 188] width 74 height 15
click at [190, 189] on input "A" at bounding box center [192, 190] width 5 height 5
radio input "true"
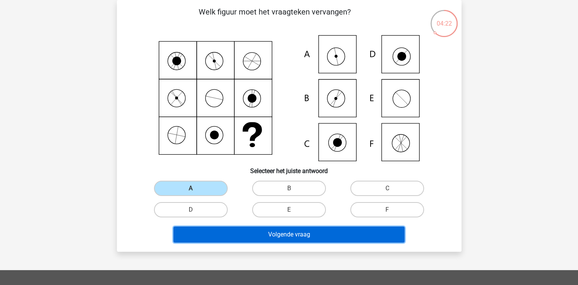
click at [193, 228] on button "Volgende vraag" at bounding box center [288, 234] width 231 height 16
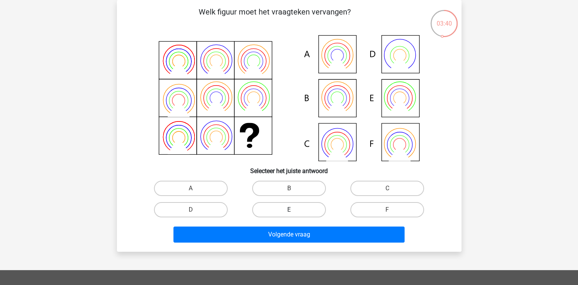
click at [306, 211] on label "E" at bounding box center [289, 209] width 74 height 15
click at [294, 211] on input "E" at bounding box center [291, 212] width 5 height 5
radio input "true"
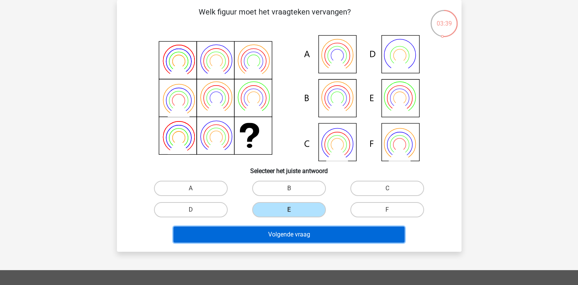
click at [301, 237] on button "Volgende vraag" at bounding box center [288, 234] width 231 height 16
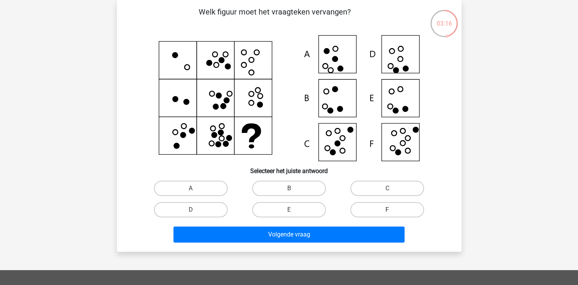
click at [391, 207] on label "F" at bounding box center [387, 209] width 74 height 15
click at [391, 210] on input "F" at bounding box center [389, 212] width 5 height 5
radio input "true"
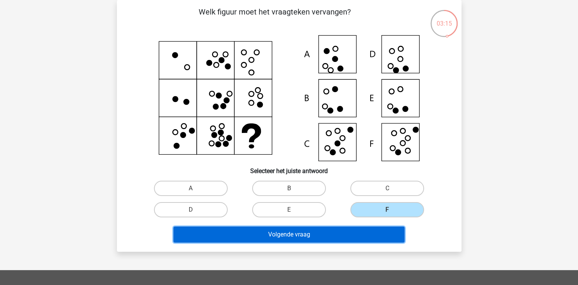
click at [358, 231] on button "Volgende vraag" at bounding box center [288, 234] width 231 height 16
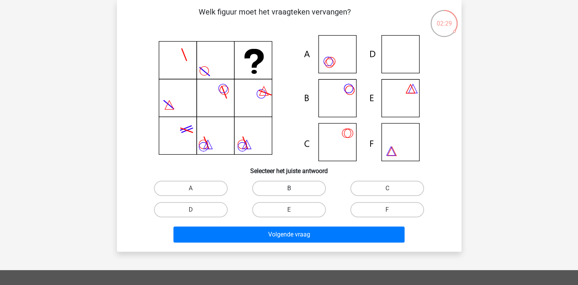
click at [286, 189] on label "B" at bounding box center [289, 188] width 74 height 15
click at [289, 189] on input "B" at bounding box center [291, 190] width 5 height 5
radio input "true"
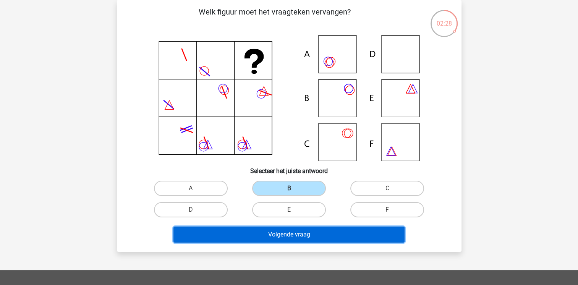
click at [250, 234] on button "Volgende vraag" at bounding box center [288, 234] width 231 height 16
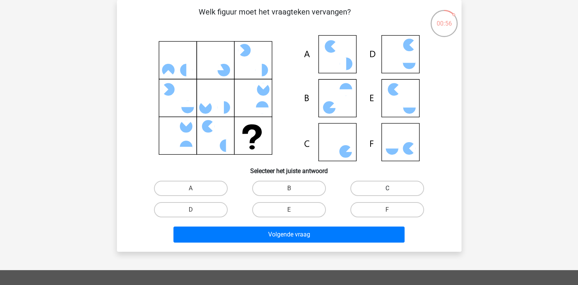
click at [366, 184] on label "C" at bounding box center [387, 188] width 74 height 15
click at [387, 188] on input "C" at bounding box center [389, 190] width 5 height 5
radio input "true"
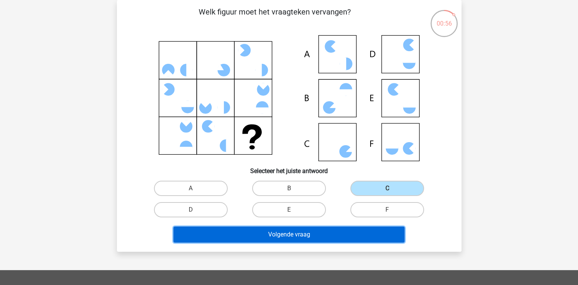
click at [322, 234] on button "Volgende vraag" at bounding box center [288, 234] width 231 height 16
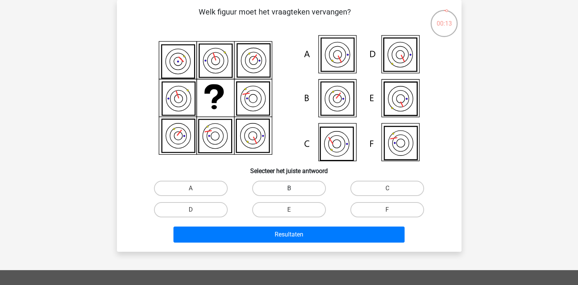
click at [287, 186] on label "B" at bounding box center [289, 188] width 74 height 15
click at [289, 188] on input "B" at bounding box center [291, 190] width 5 height 5
radio input "true"
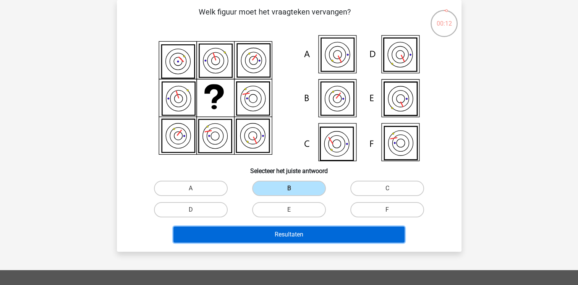
click at [272, 230] on button "Resultaten" at bounding box center [288, 234] width 231 height 16
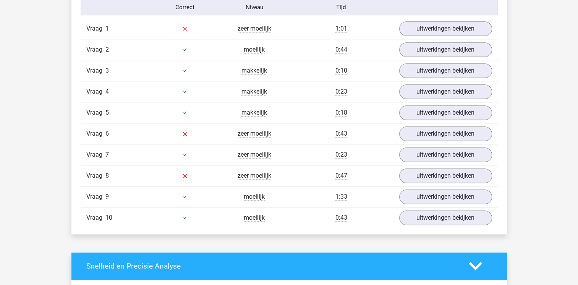
scroll to position [473, 0]
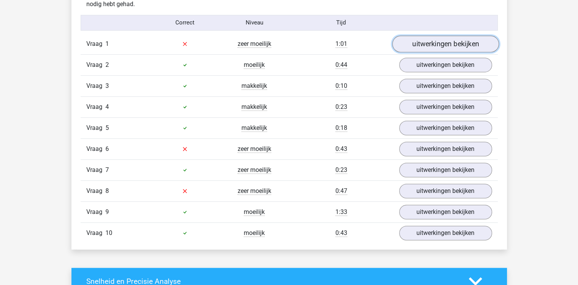
click at [443, 43] on link "uitwerkingen bekijken" at bounding box center [445, 44] width 107 height 17
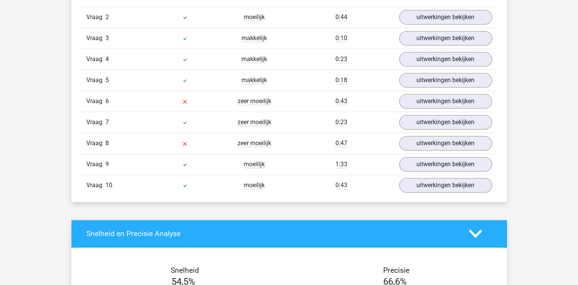
scroll to position [855, 0]
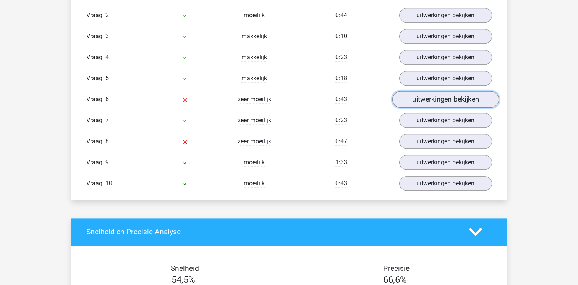
click at [410, 92] on link "uitwerkingen bekijken" at bounding box center [445, 99] width 107 height 17
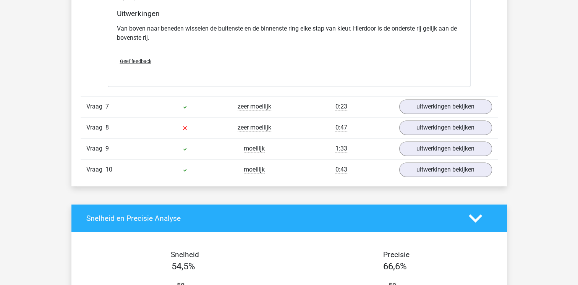
scroll to position [1191, 0]
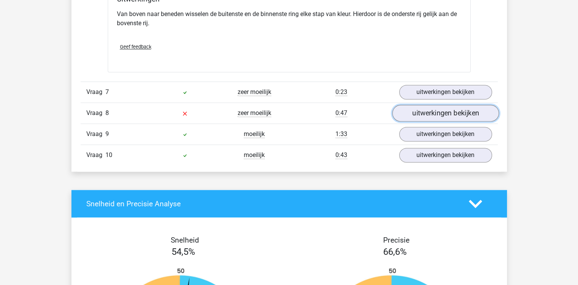
click at [437, 107] on link "uitwerkingen bekijken" at bounding box center [445, 113] width 107 height 17
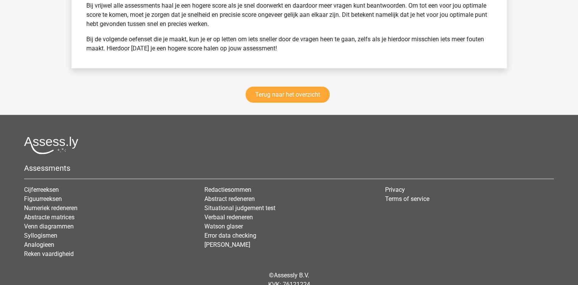
scroll to position [2046, 0]
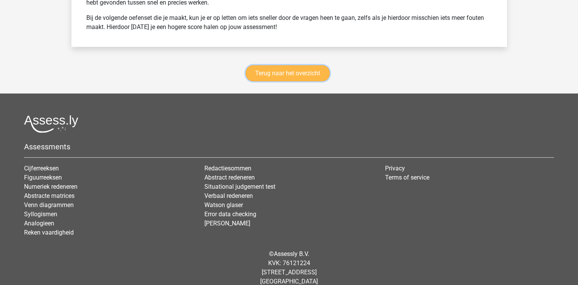
click at [303, 65] on link "Terug naar het overzicht" at bounding box center [287, 73] width 84 height 16
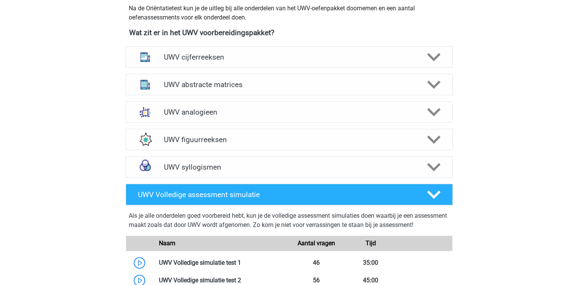
scroll to position [382, 0]
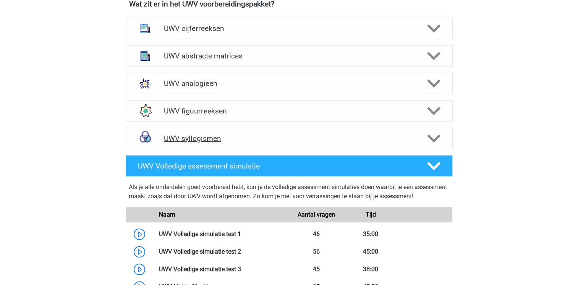
click at [202, 143] on h4 "UWV syllogismen" at bounding box center [289, 138] width 250 height 9
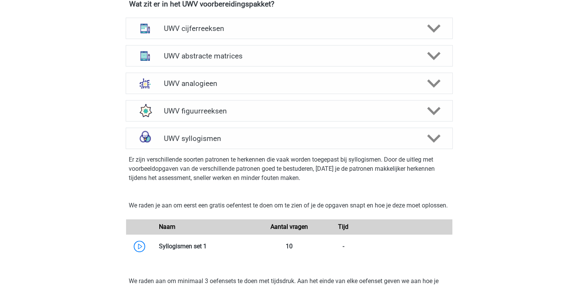
click at [66, 166] on div "Mara [EMAIL_ADDRESS][DOMAIN_NAME] Nederlands" at bounding box center [289, 243] width 578 height 1250
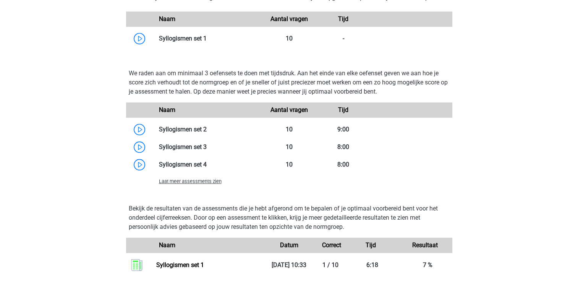
scroll to position [611, 0]
